Goal: Check status: Check status

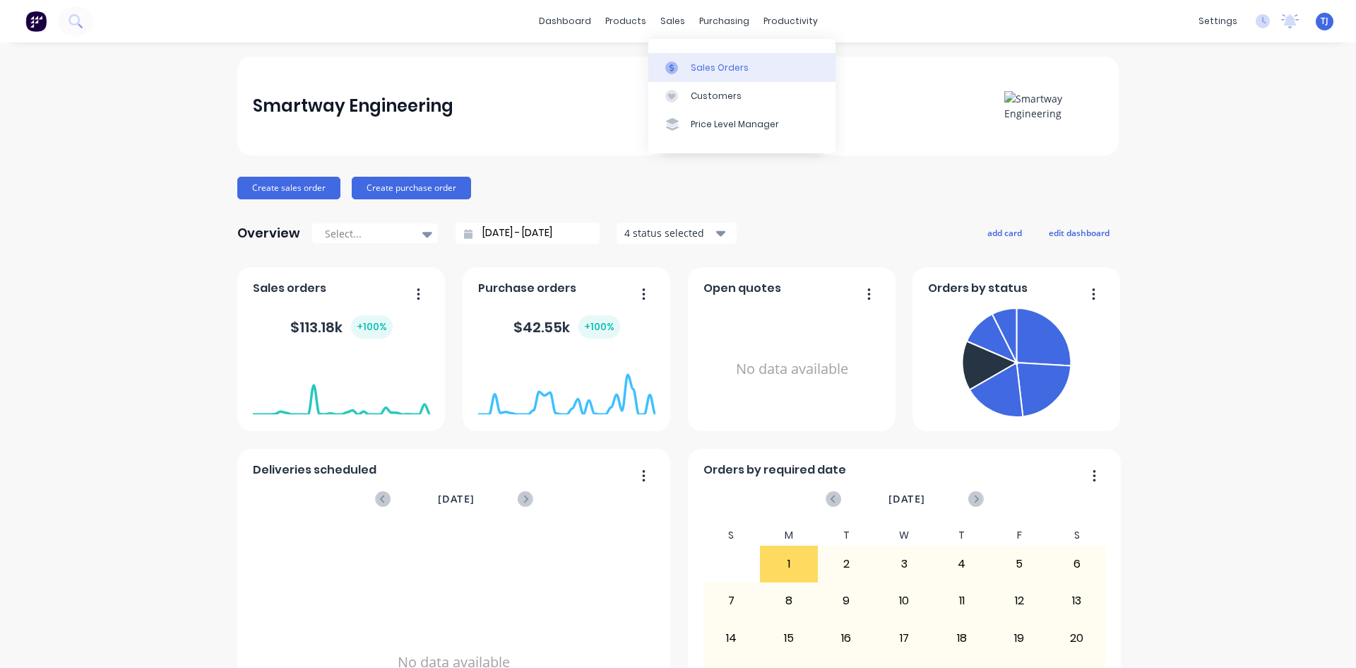
click at [699, 73] on div "Sales Orders" at bounding box center [720, 67] width 58 height 13
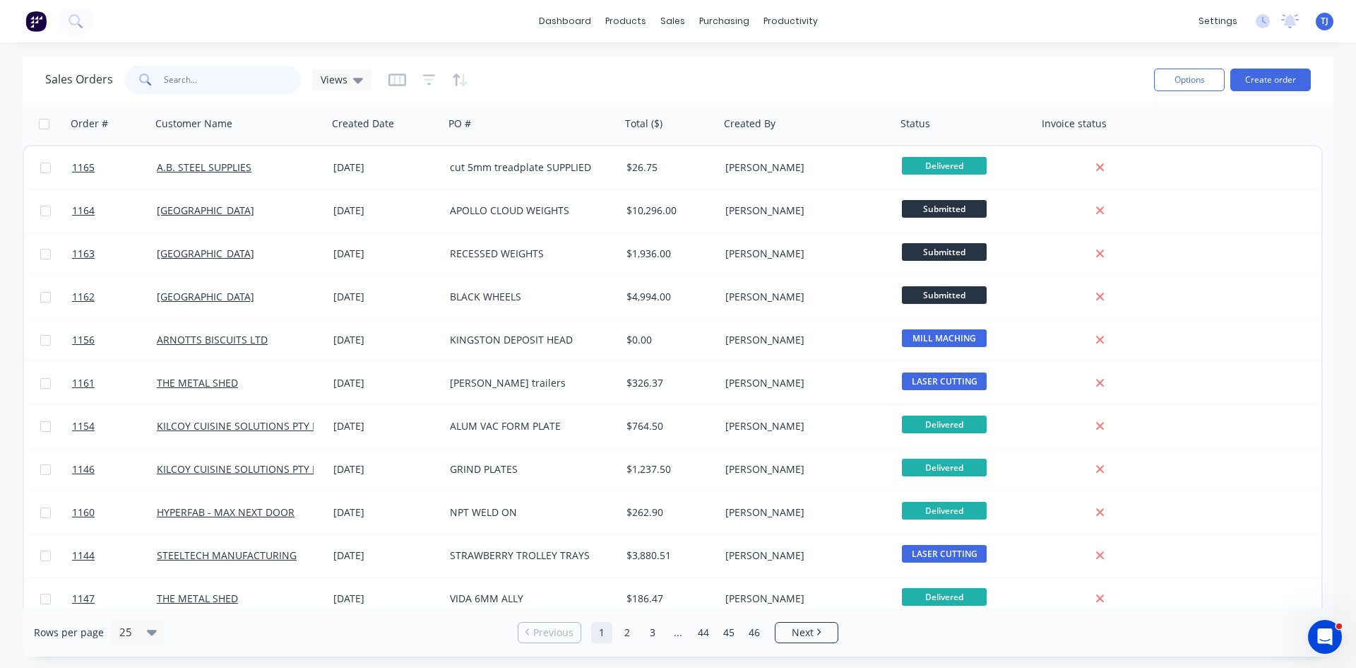
click at [199, 68] on input "text" at bounding box center [233, 80] width 138 height 28
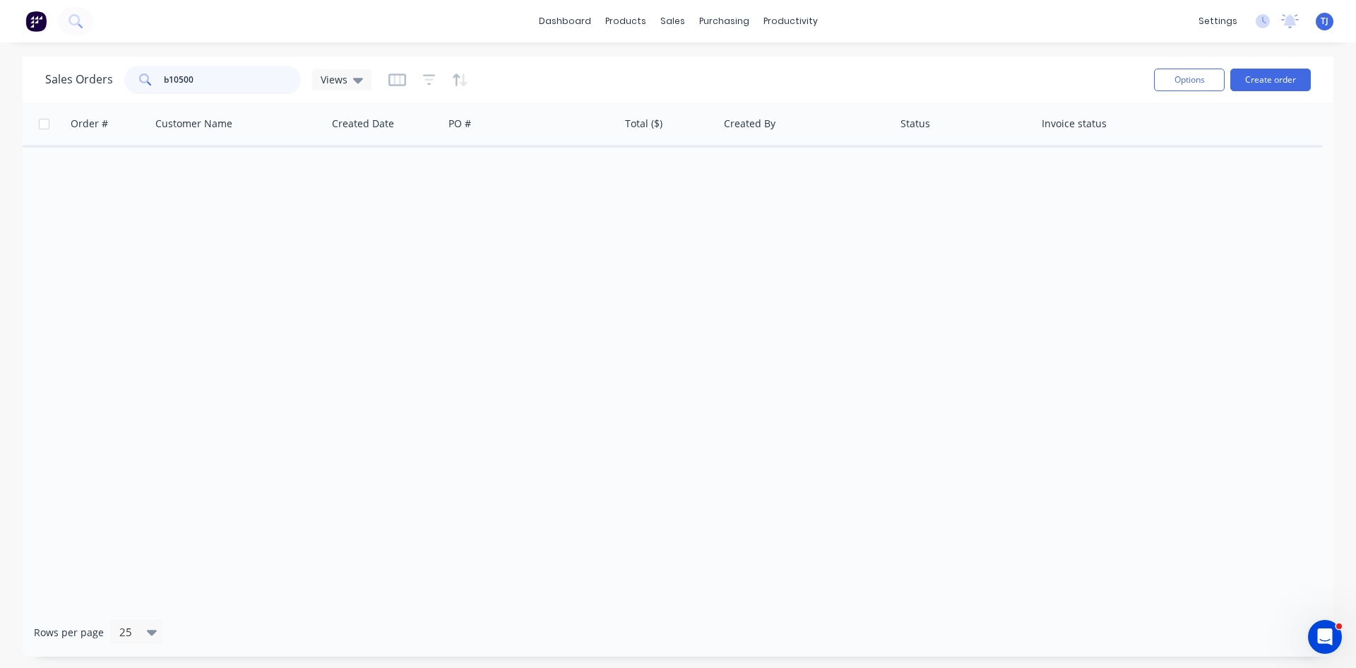
click at [196, 71] on input "b10500" at bounding box center [233, 80] width 138 height 28
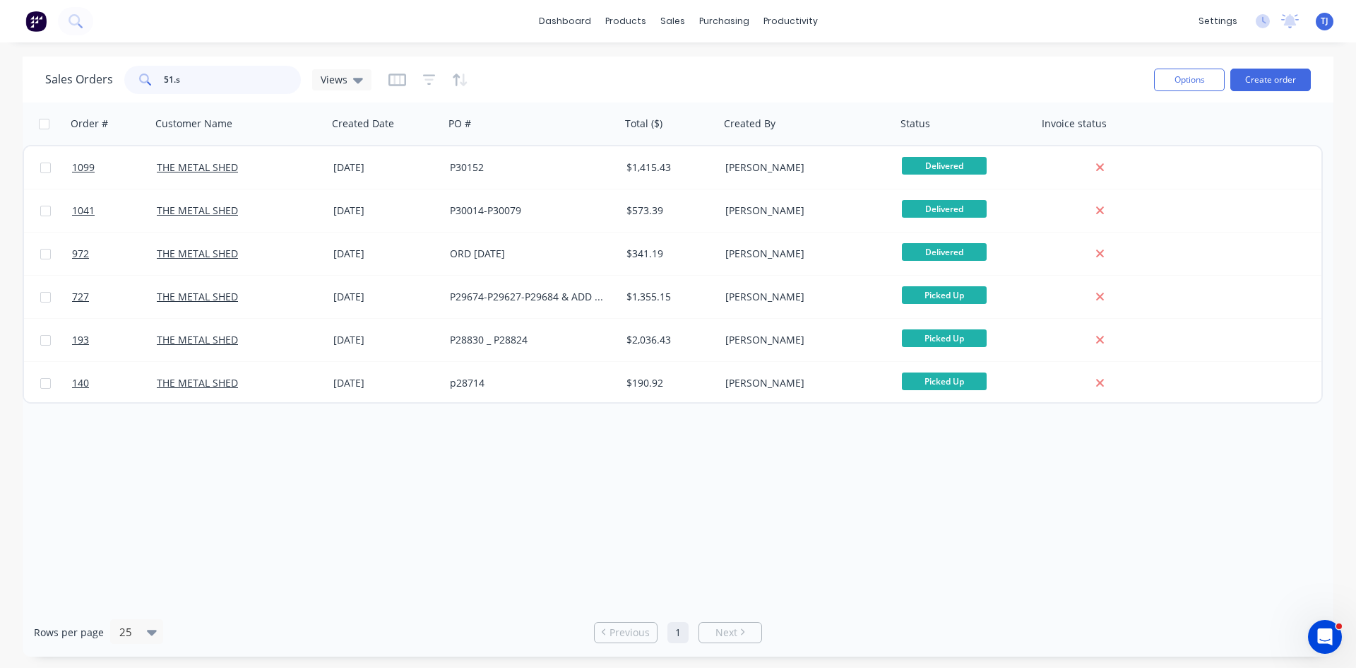
type input "51."
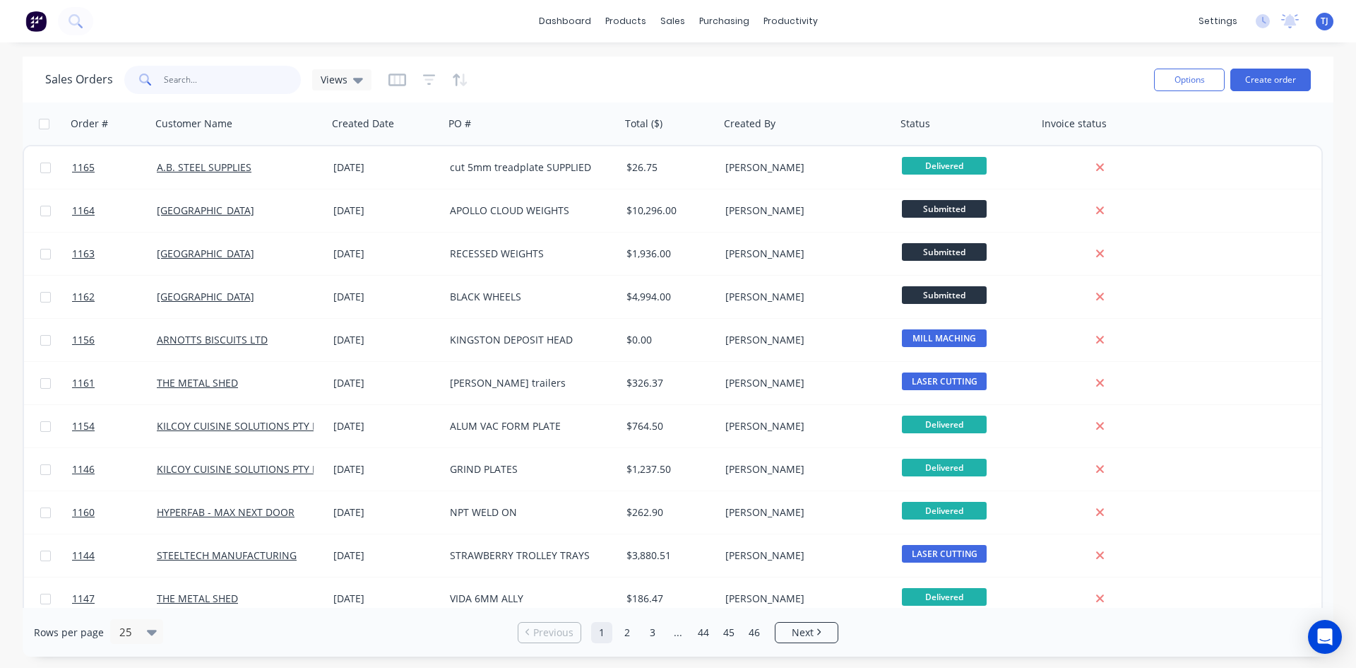
click at [175, 75] on input "text" at bounding box center [233, 80] width 138 height 28
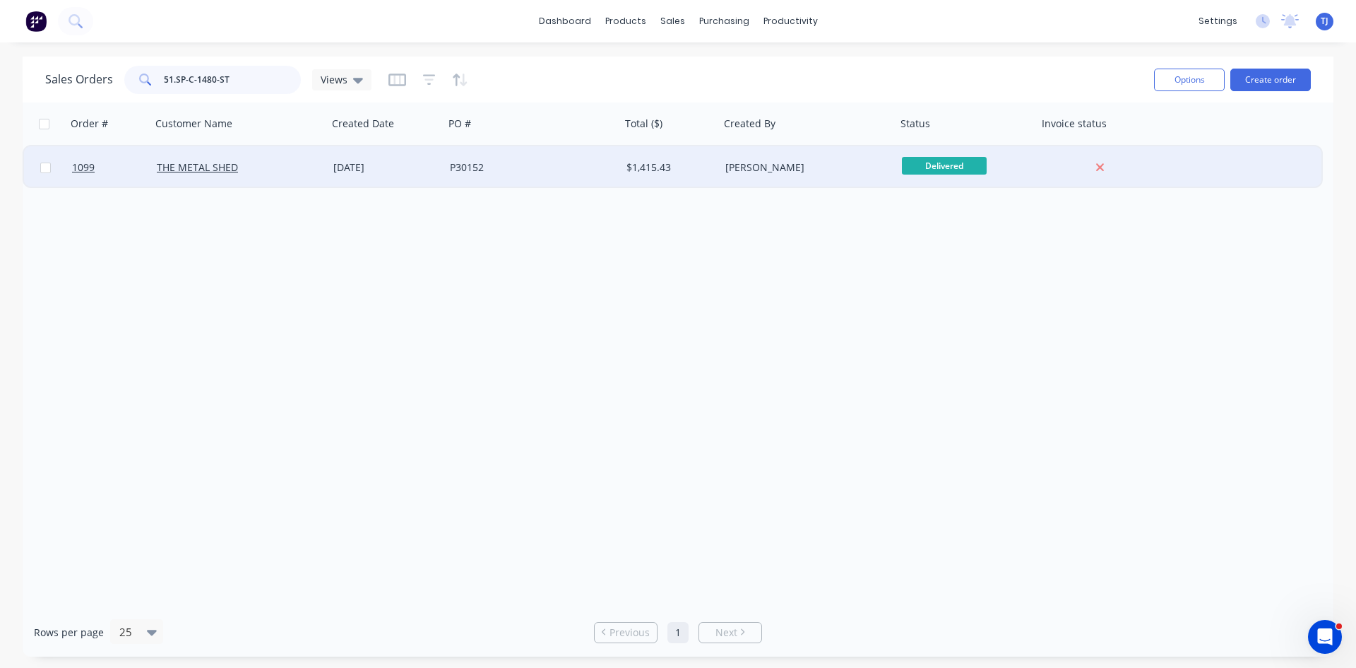
type input "51.SP-C-1480-ST"
click at [408, 174] on div "30 Jul 2025" at bounding box center [386, 167] width 117 height 42
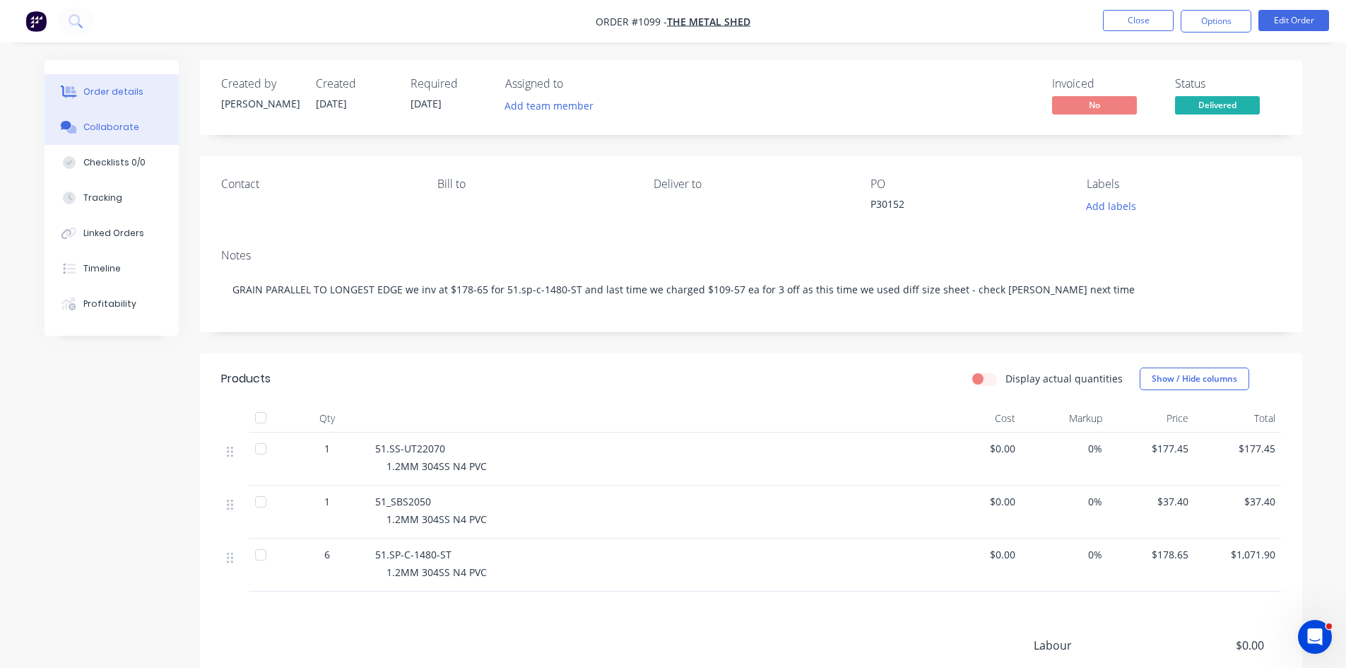
click at [93, 126] on div "Collaborate" at bounding box center [111, 127] width 56 height 13
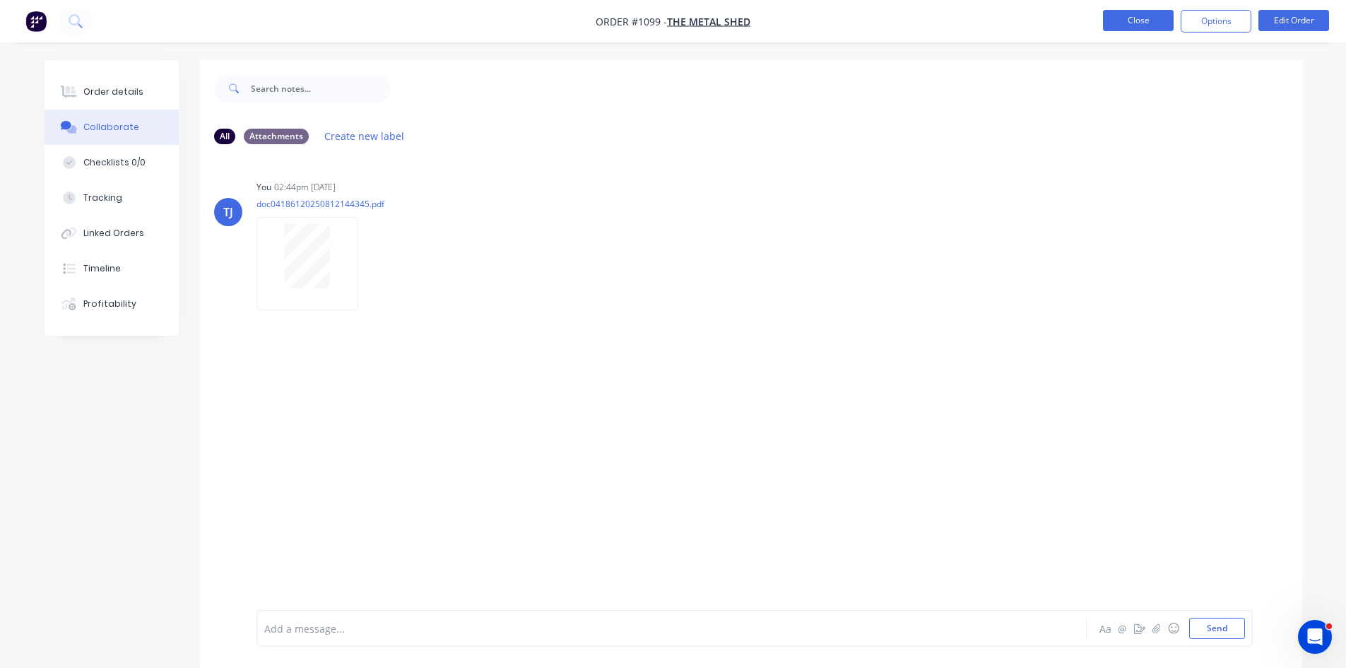
click at [1132, 23] on button "Close" at bounding box center [1138, 20] width 71 height 21
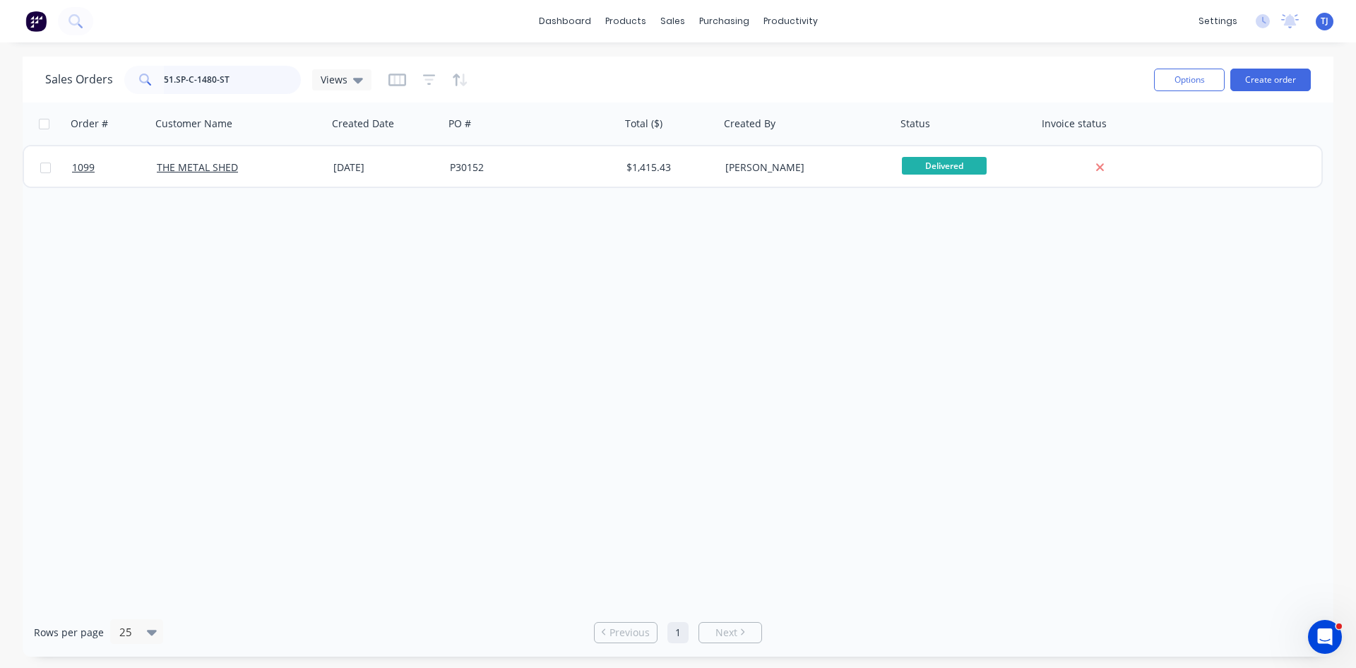
click at [233, 71] on input "51.SP-C-1480-ST" at bounding box center [233, 80] width 138 height 28
type input "51.SS-UT15360"
